Goal: Navigation & Orientation: Find specific page/section

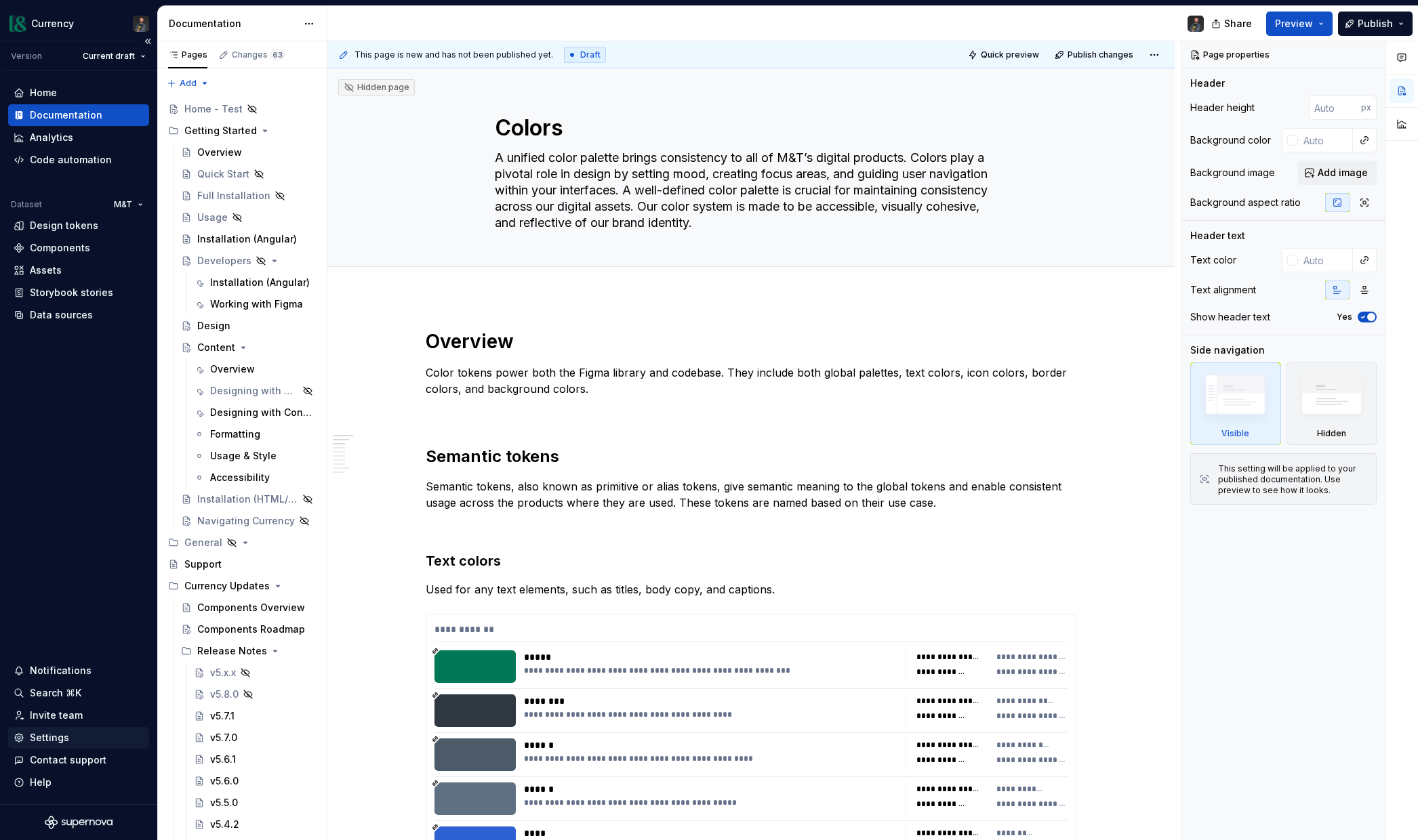
click at [57, 739] on div "Settings" at bounding box center [49, 738] width 39 height 13
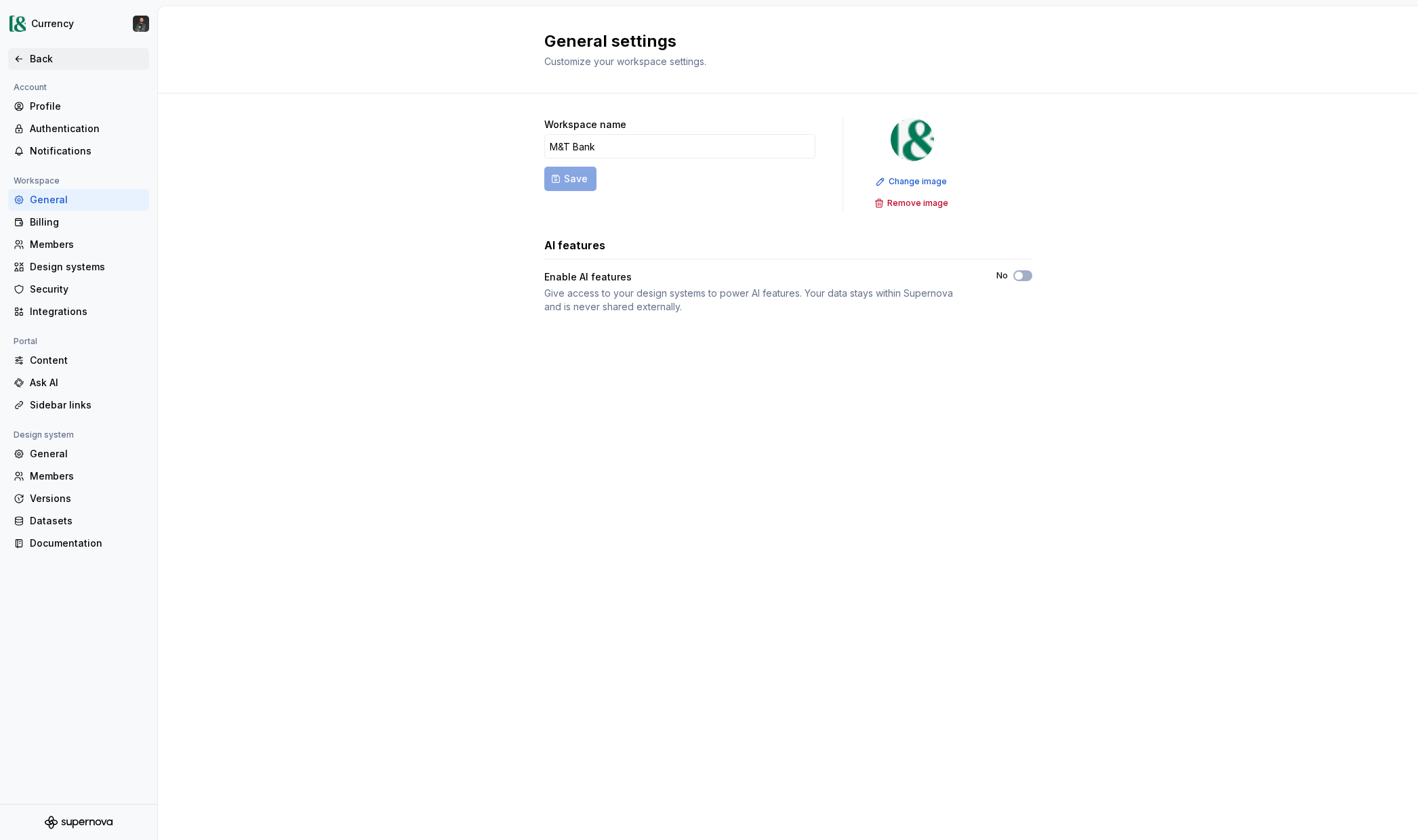
click at [30, 62] on div "Back" at bounding box center [86, 59] width 114 height 13
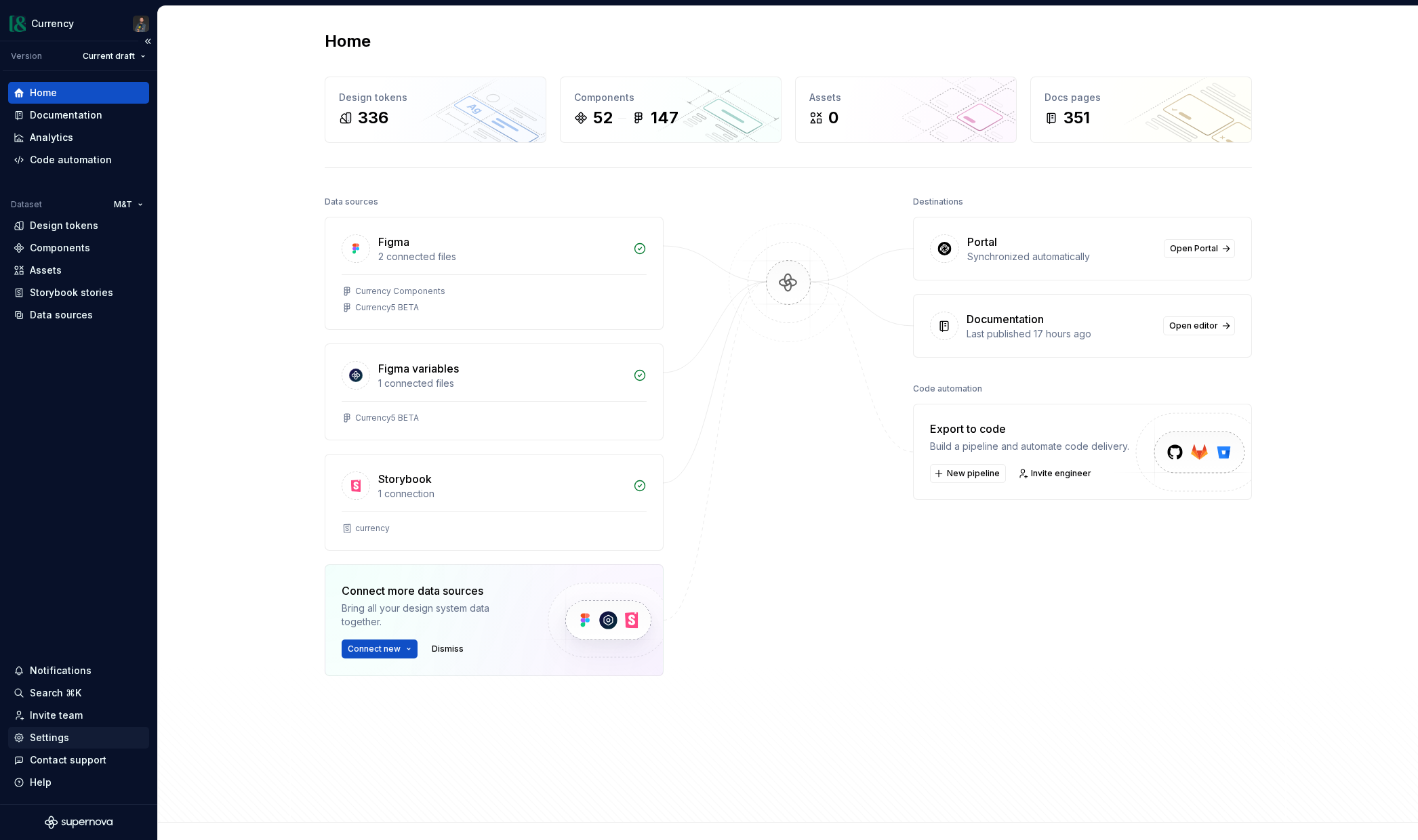
click at [48, 741] on div "Settings" at bounding box center [49, 738] width 39 height 13
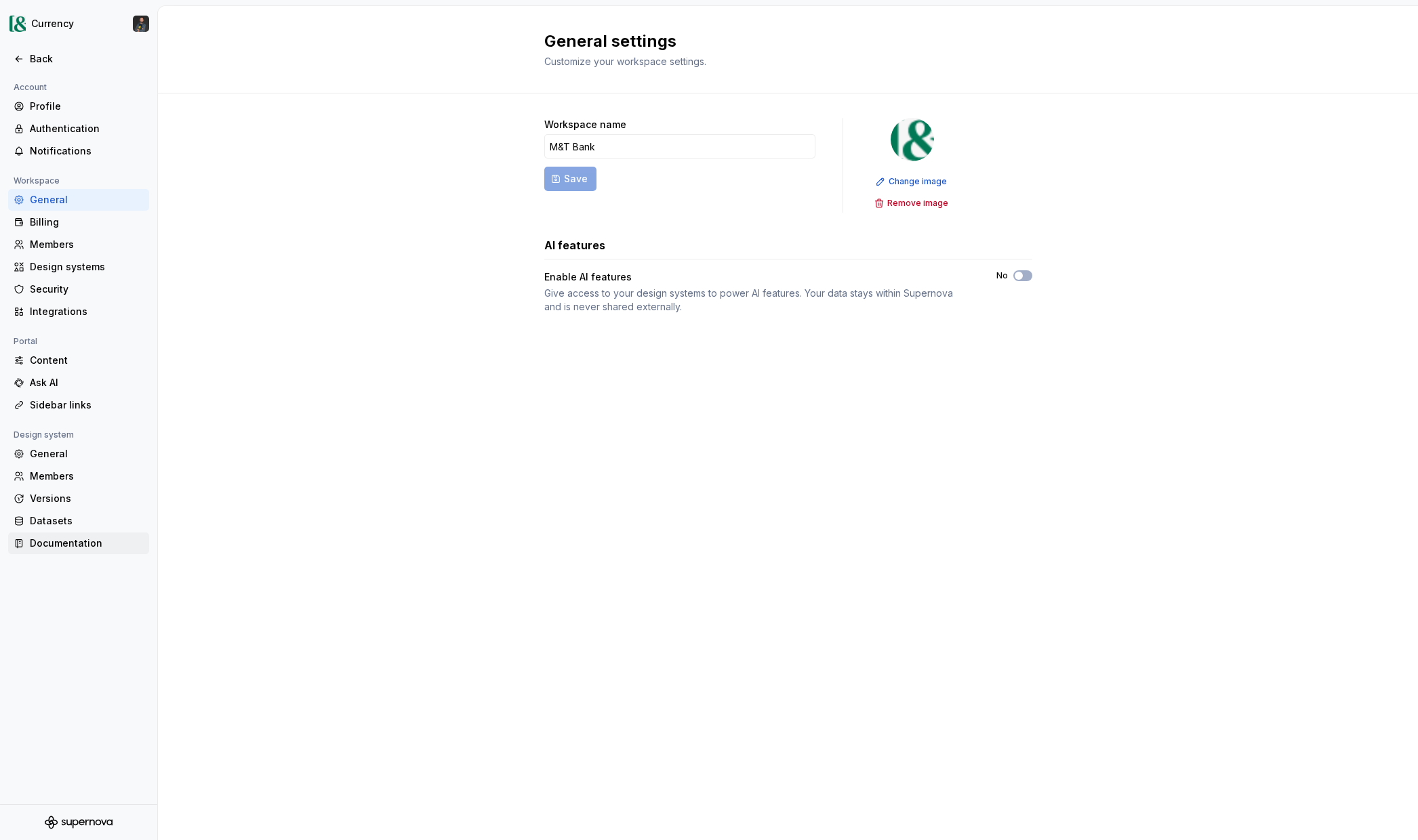
click at [72, 544] on div "Documentation" at bounding box center [86, 543] width 114 height 13
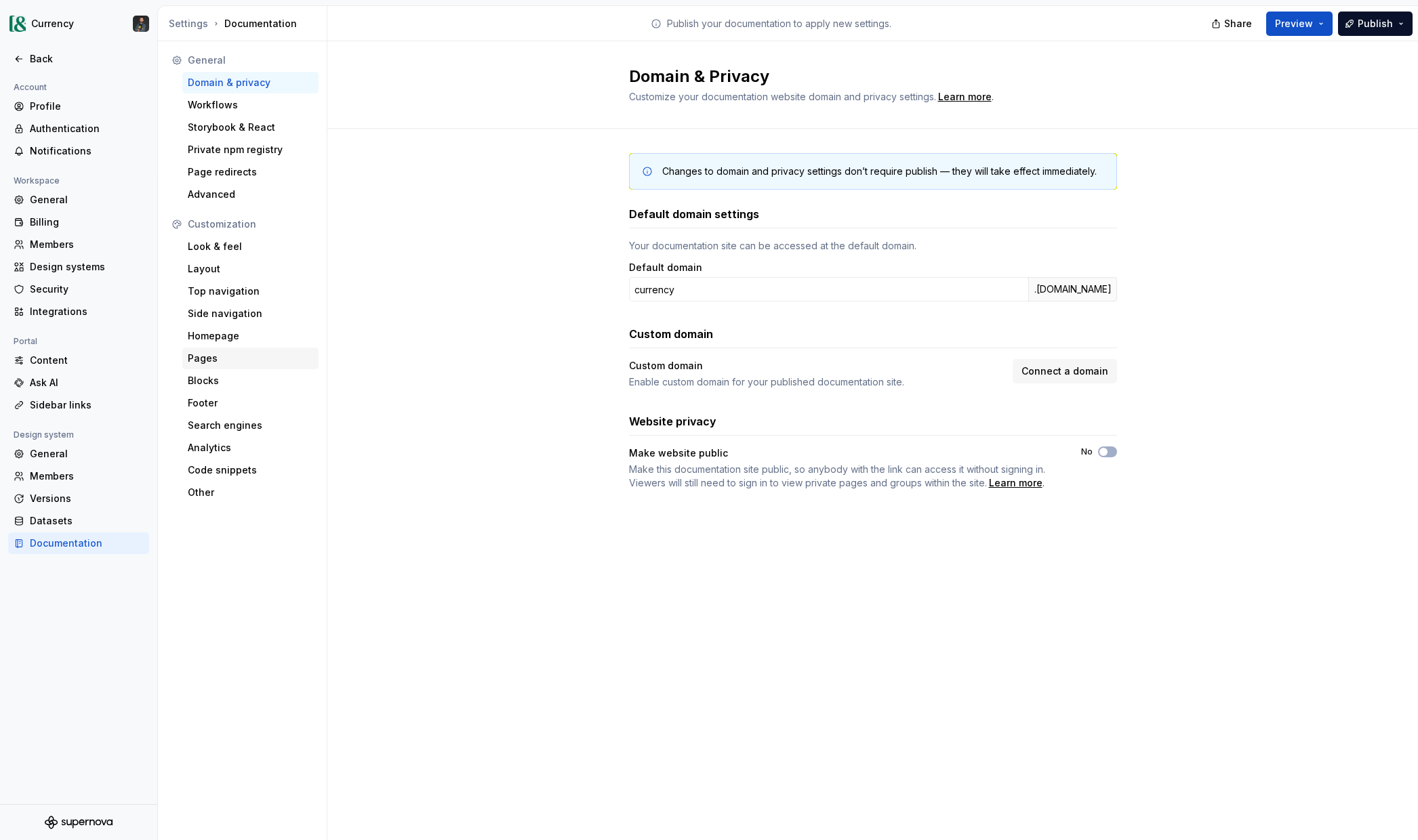
click at [205, 360] on div "Pages" at bounding box center [251, 358] width 126 height 13
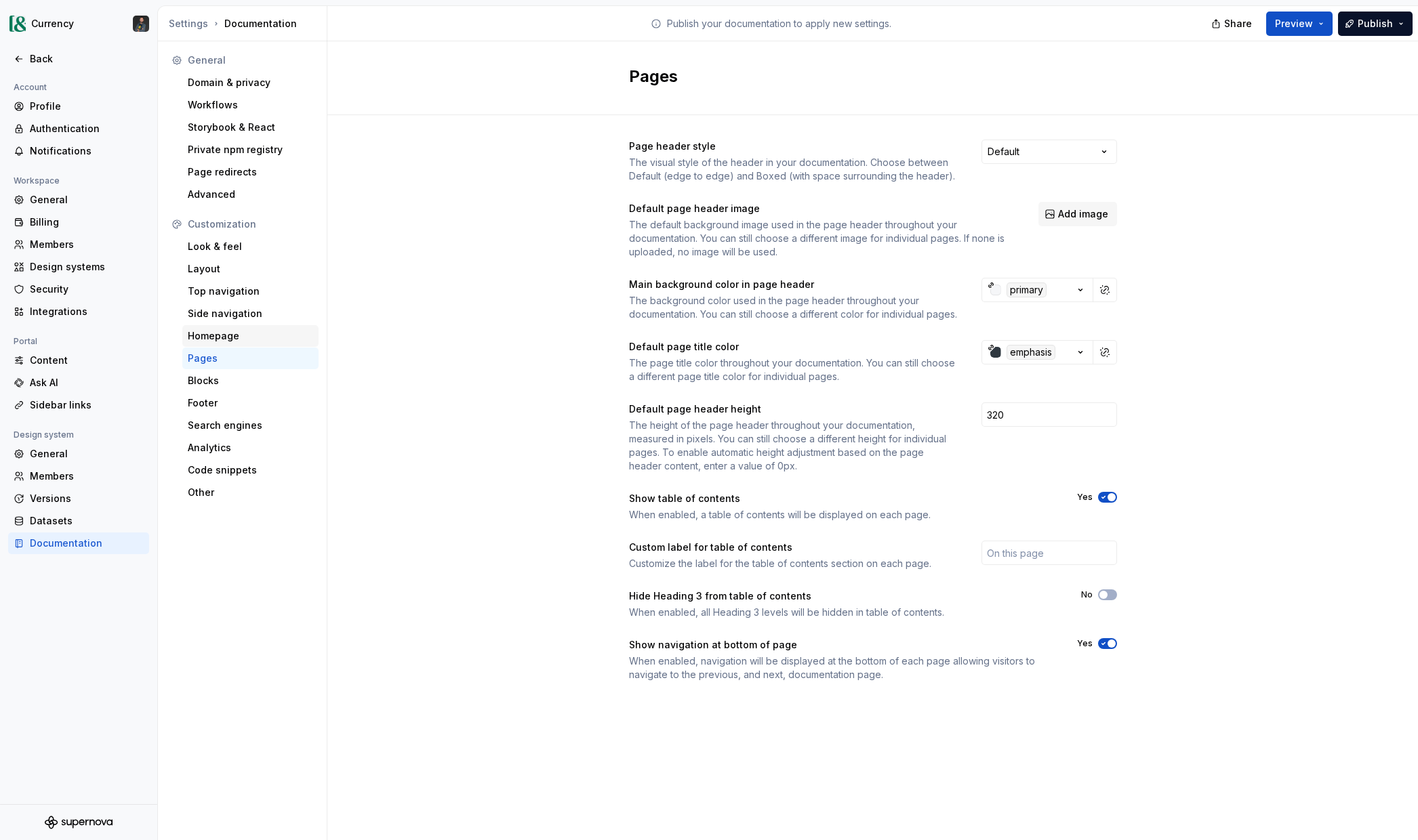
click at [214, 334] on div "Homepage" at bounding box center [251, 336] width 126 height 13
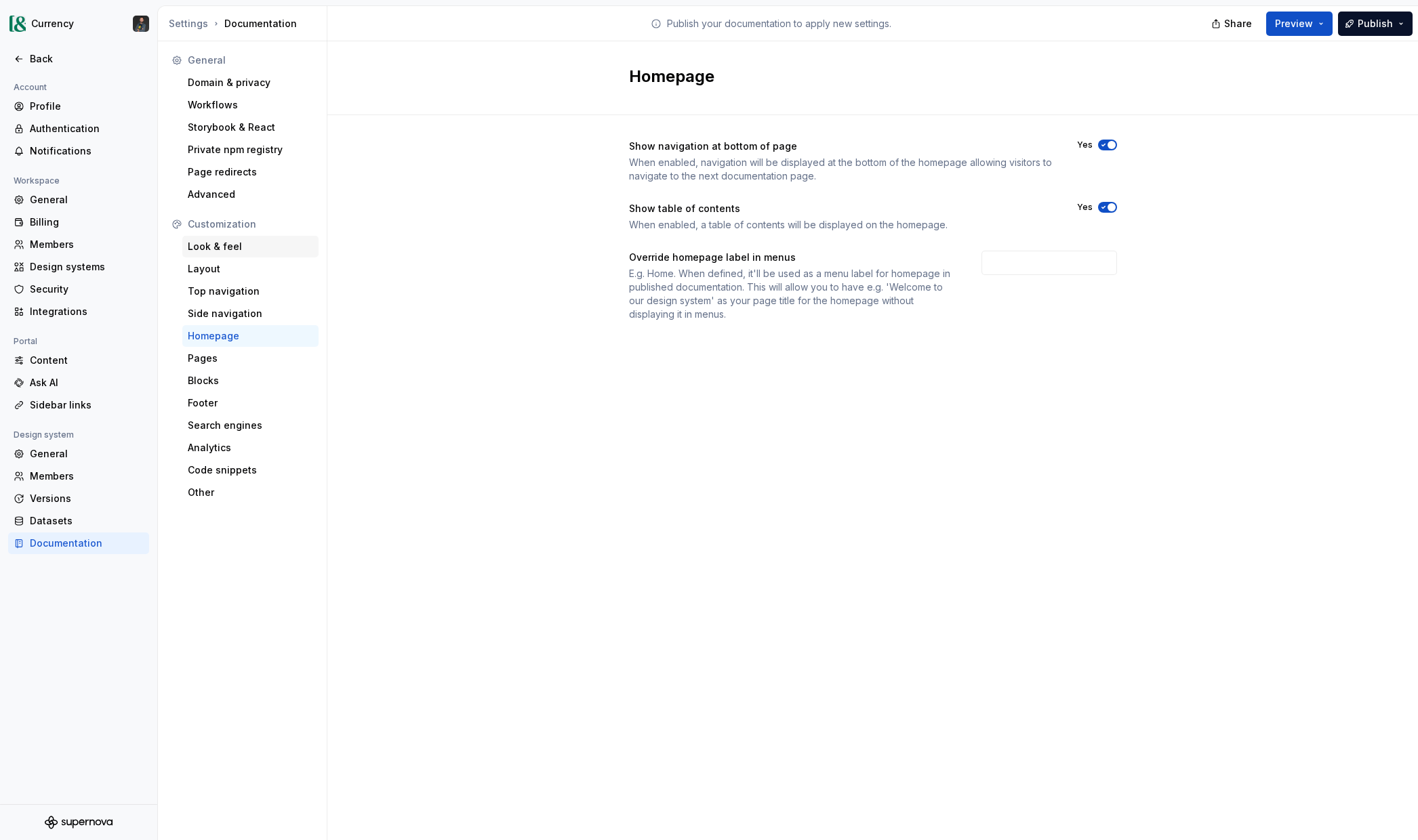
click at [218, 249] on div "Look & feel" at bounding box center [251, 247] width 126 height 13
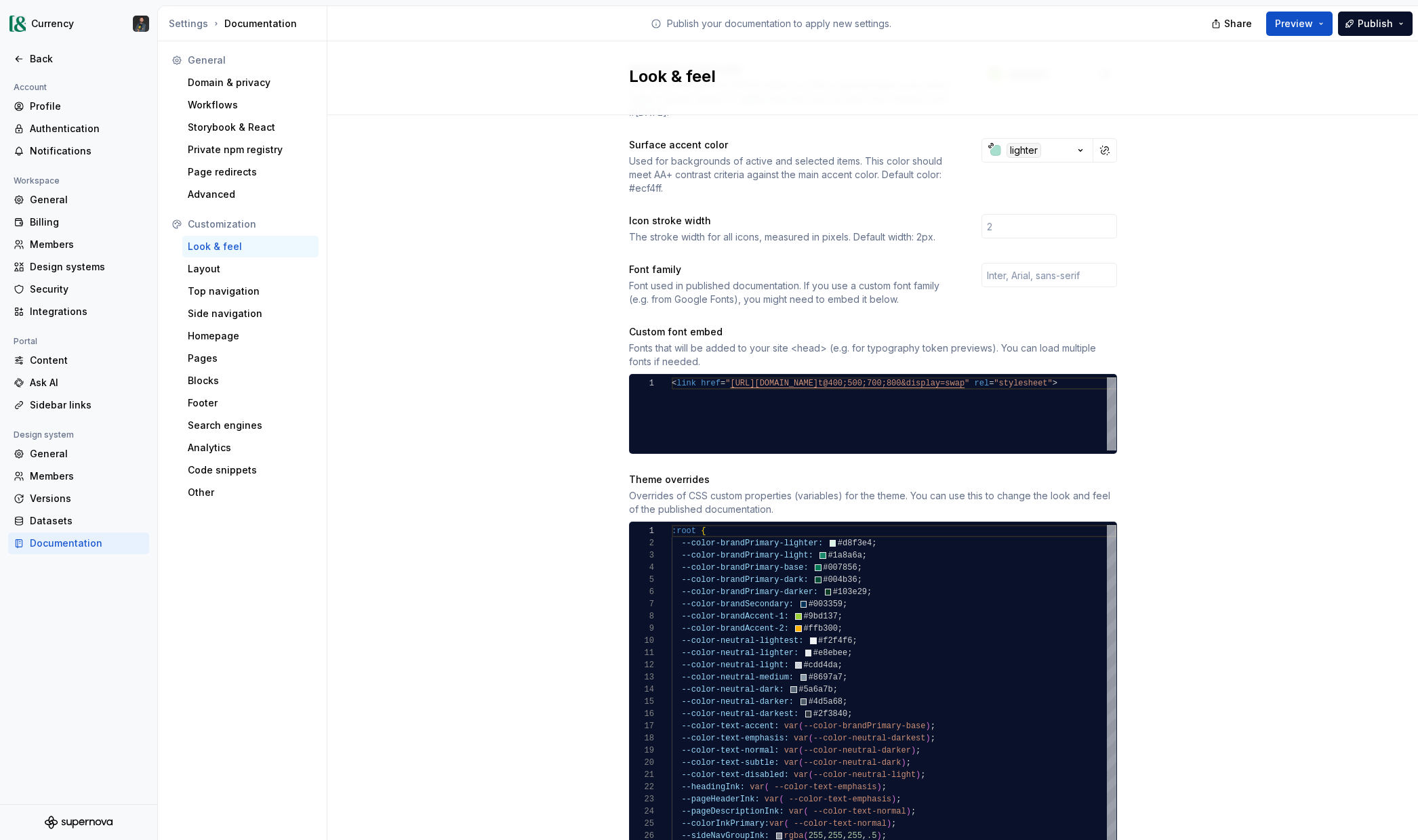
scroll to position [657, 0]
